Goal: Task Accomplishment & Management: Use online tool/utility

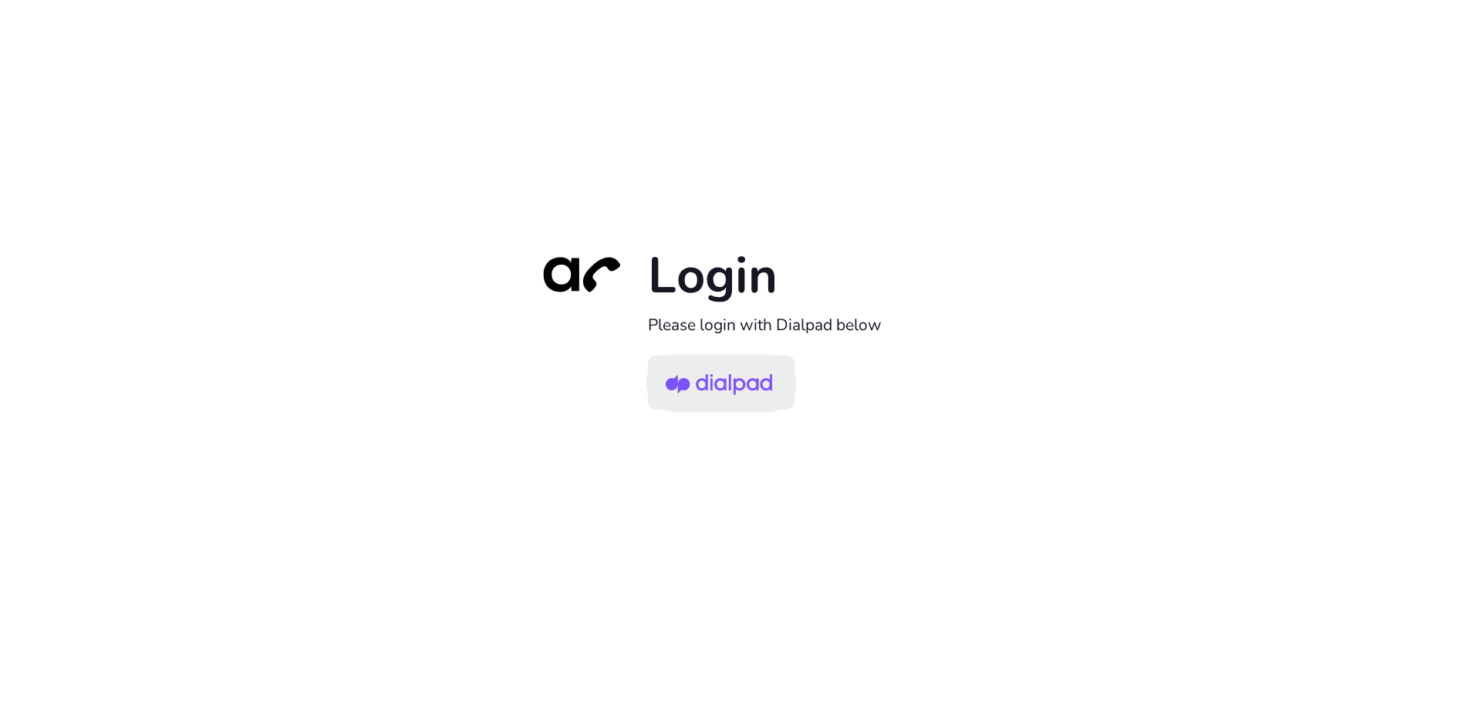
click at [741, 376] on img at bounding box center [719, 384] width 106 height 50
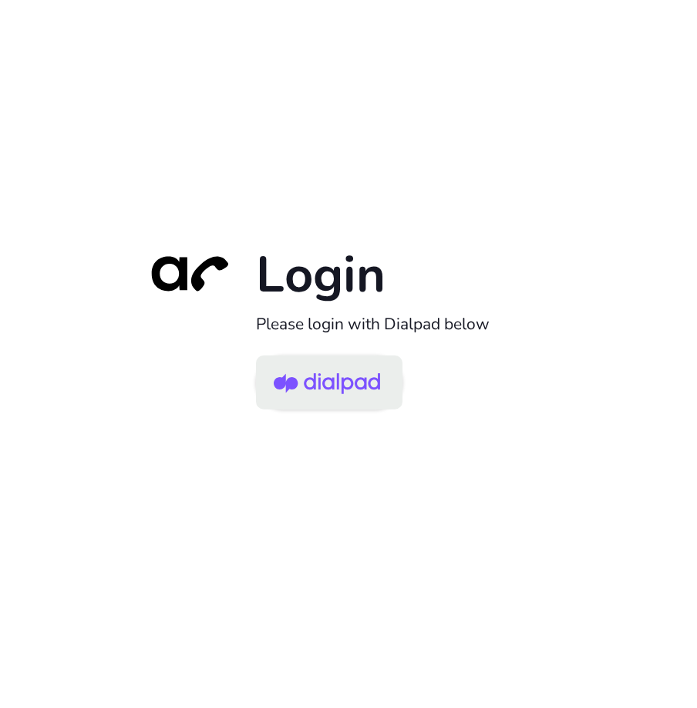
click at [361, 381] on img at bounding box center [327, 384] width 106 height 50
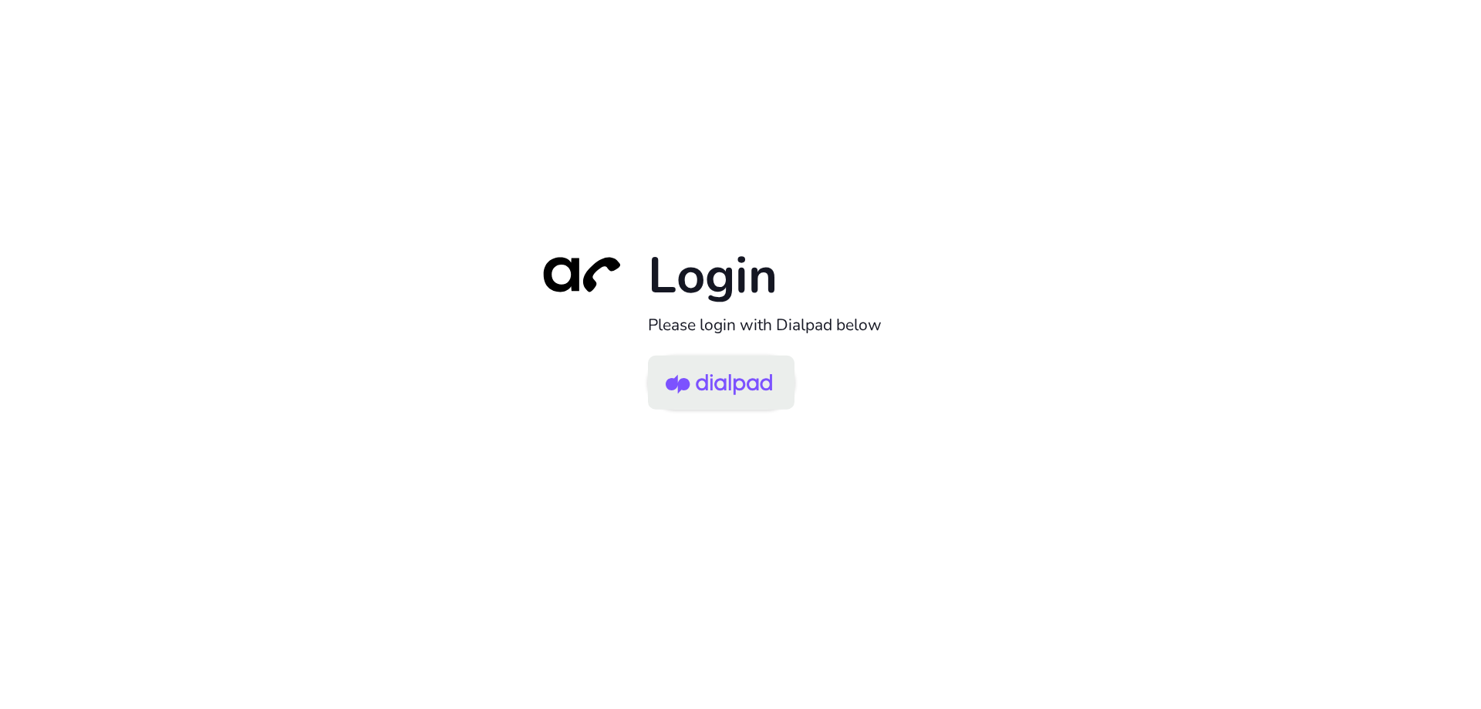
click at [707, 379] on img at bounding box center [719, 384] width 106 height 50
click at [713, 382] on img at bounding box center [719, 384] width 106 height 50
